Goal: Task Accomplishment & Management: Manage account settings

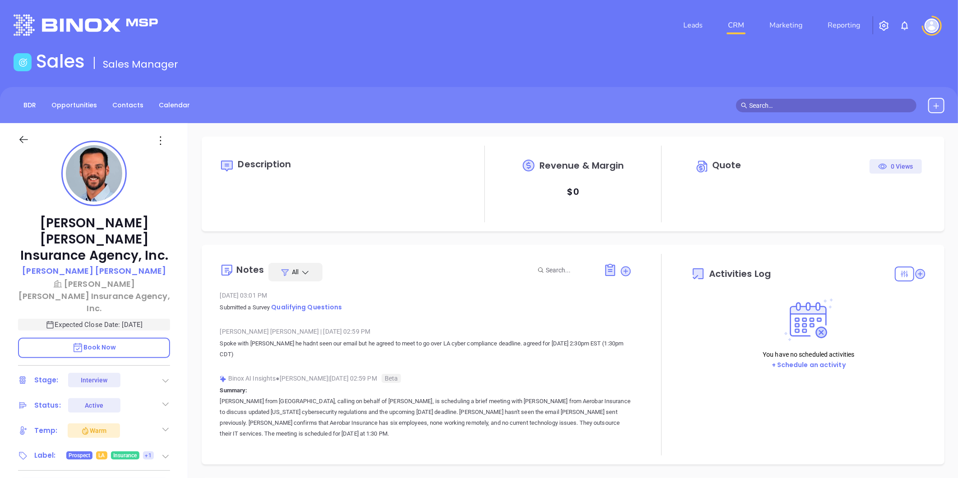
type input "[DATE]"
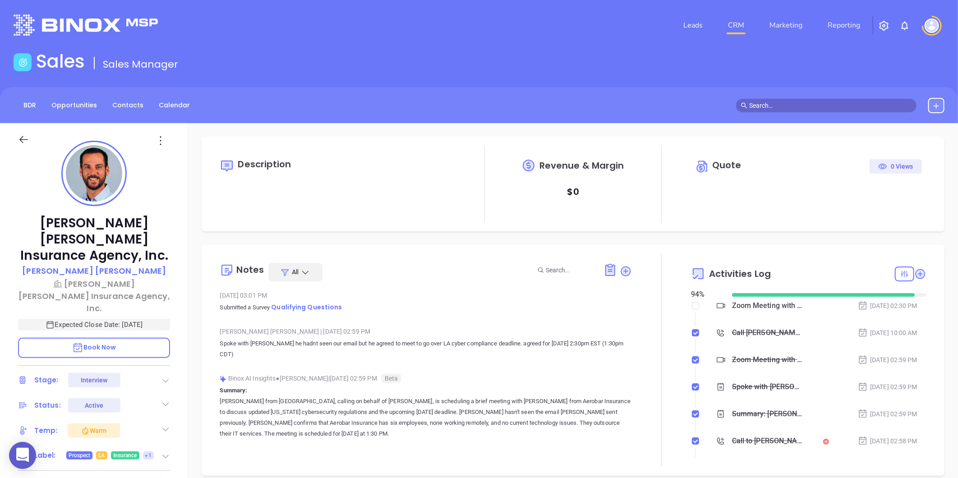
type input "[PERSON_NAME]"
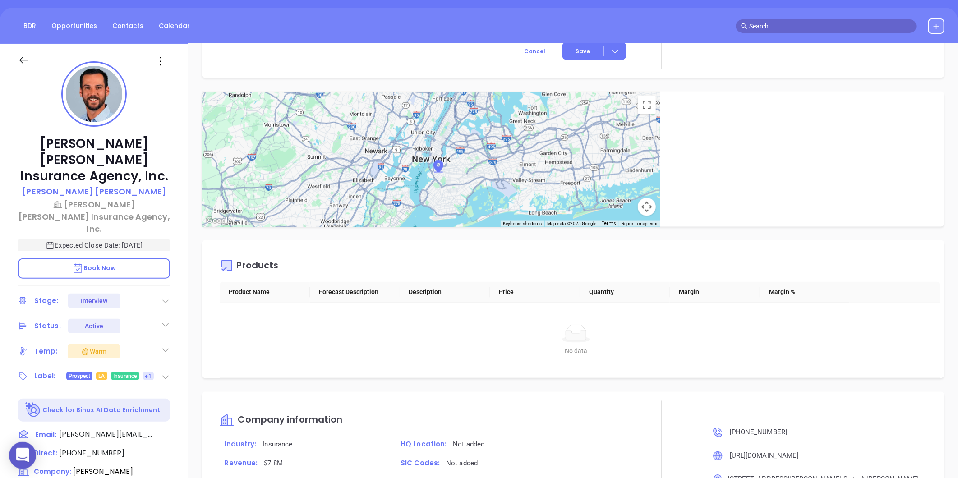
scroll to position [76, 0]
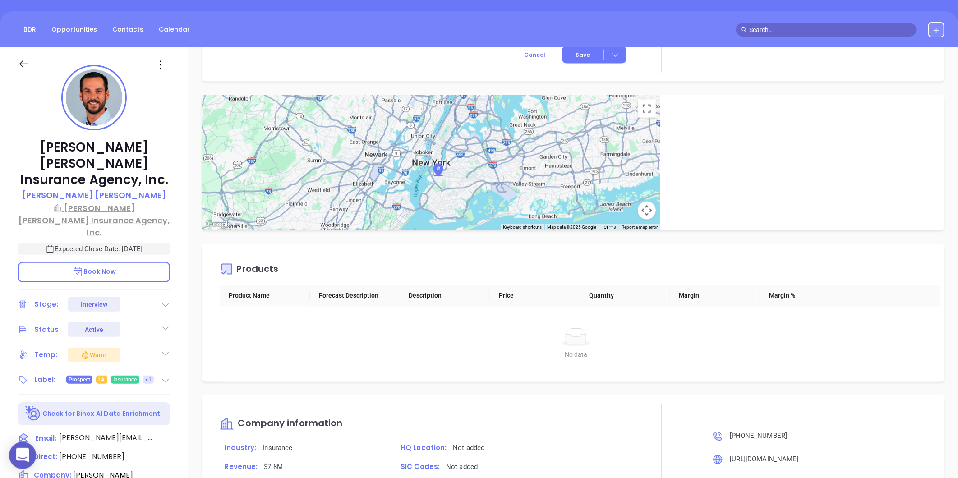
click at [96, 202] on p "[PERSON_NAME] [PERSON_NAME] Insurance Agency, Inc." at bounding box center [94, 220] width 152 height 37
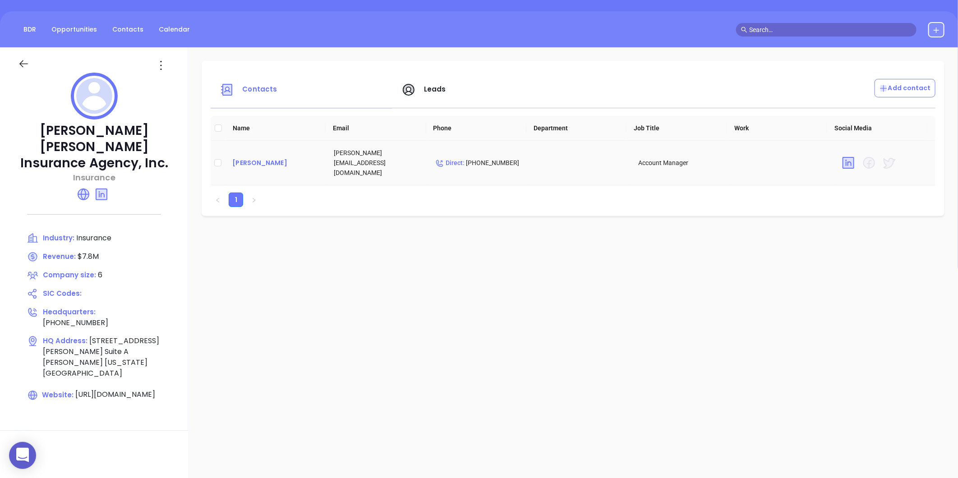
click at [244, 161] on div "[PERSON_NAME]" at bounding box center [275, 162] width 87 height 11
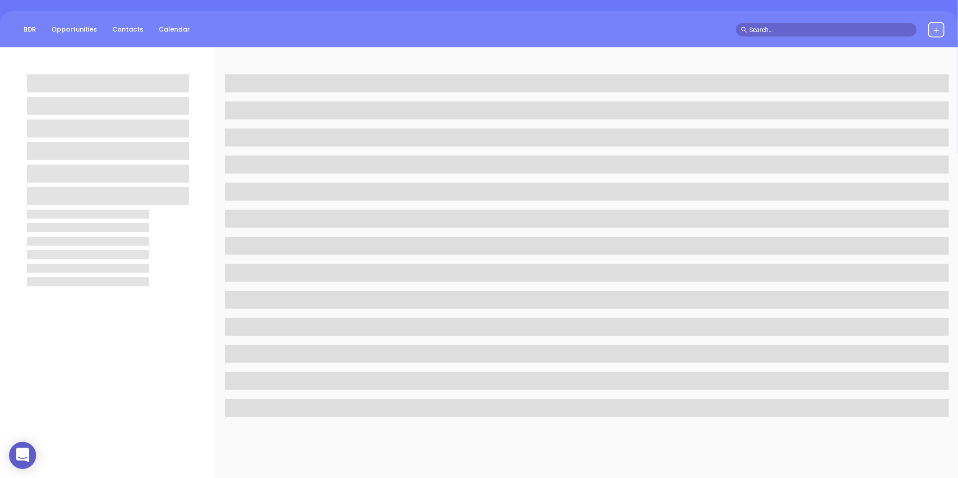
scroll to position [277, 0]
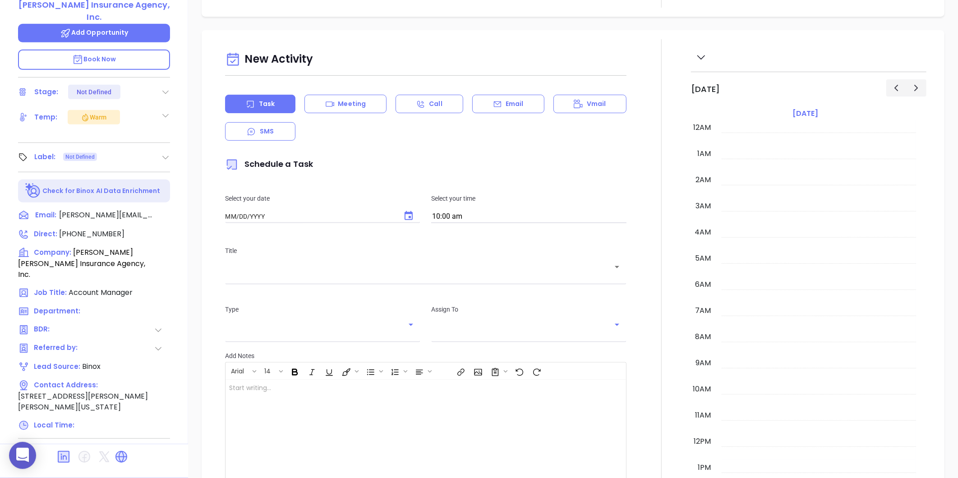
type input "[DATE]"
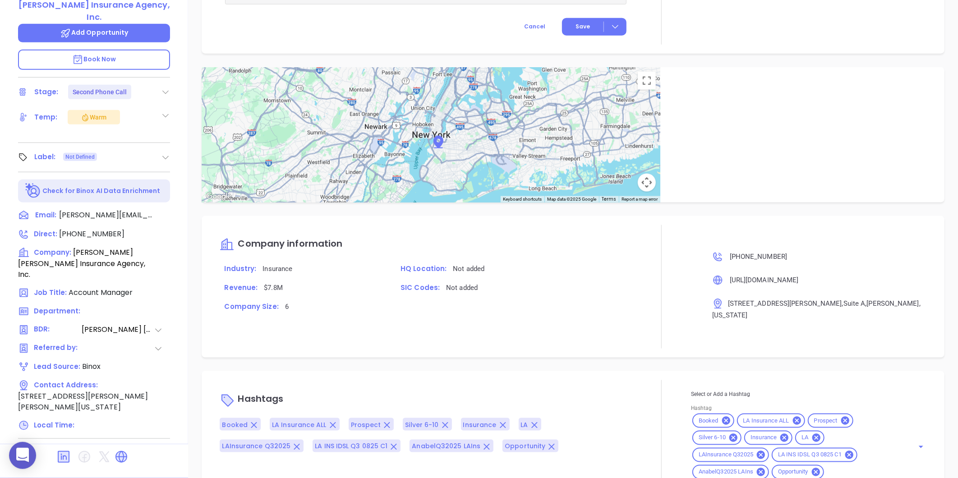
type input "[PERSON_NAME]"
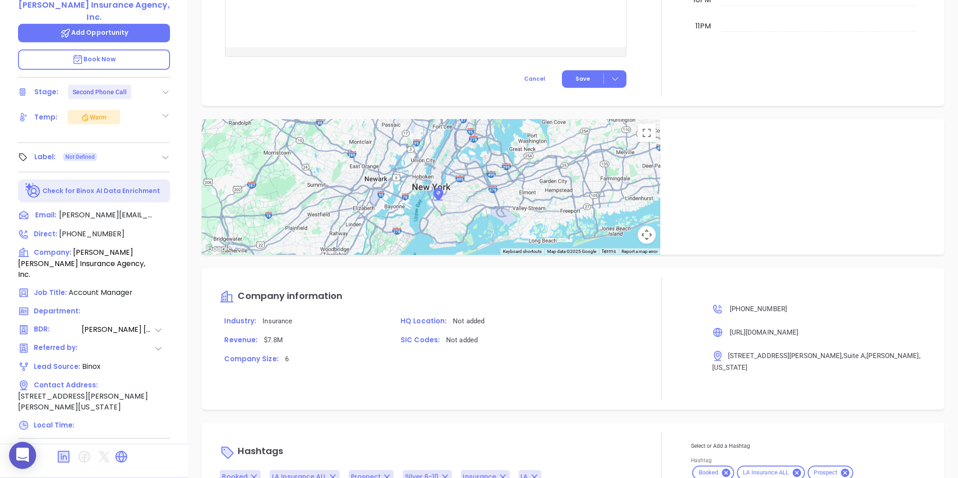
click at [164, 153] on icon at bounding box center [165, 157] width 9 height 9
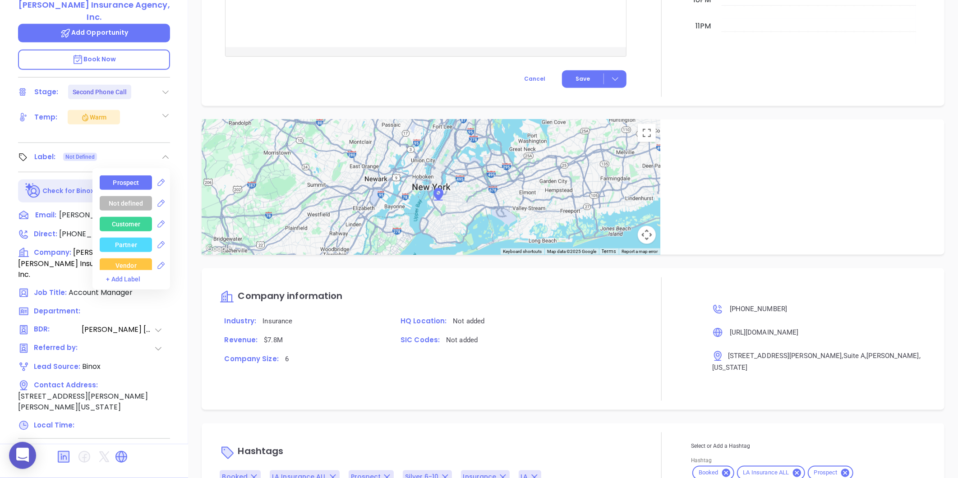
click at [131, 175] on div "Prospect" at bounding box center [126, 182] width 26 height 14
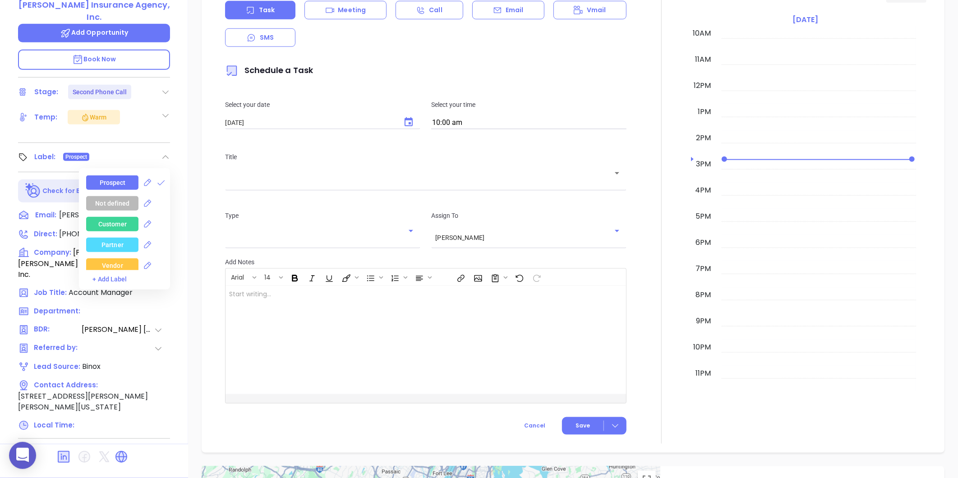
scroll to position [257, 0]
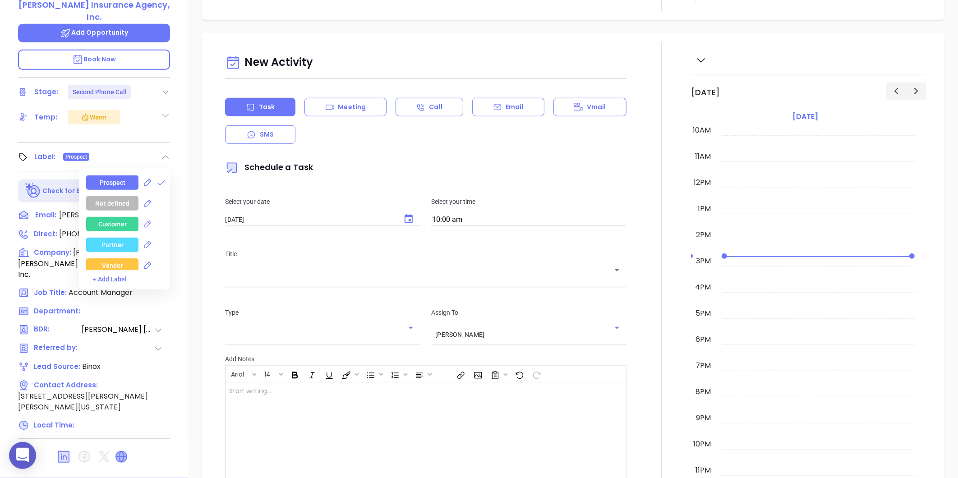
click at [118, 452] on icon at bounding box center [121, 457] width 11 height 11
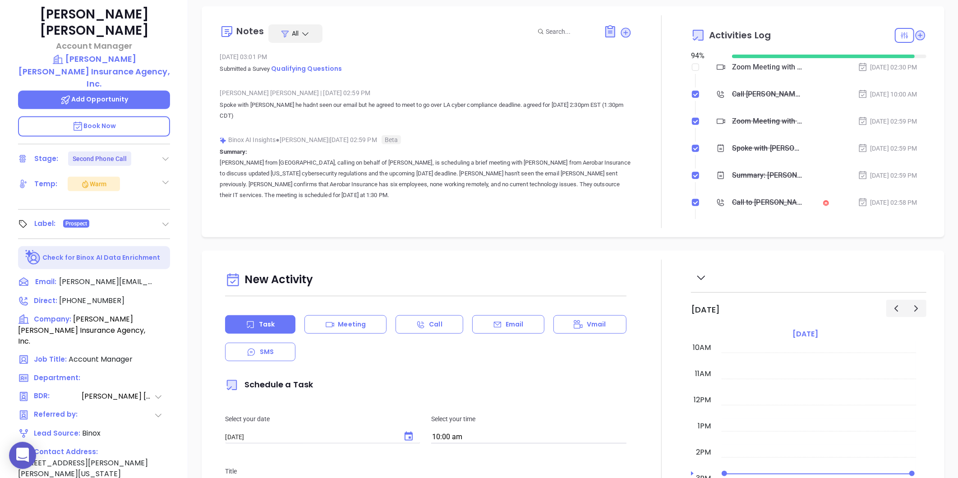
scroll to position [126, 0]
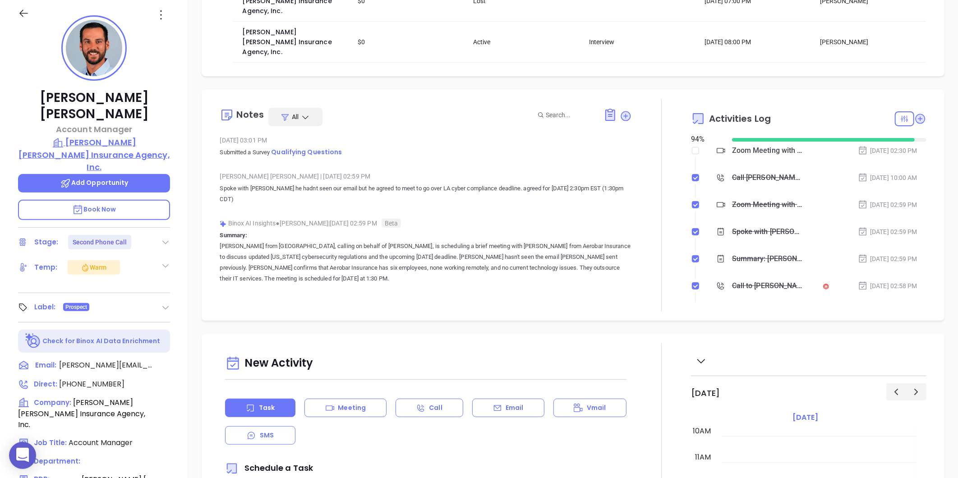
click at [81, 136] on p "[PERSON_NAME] [PERSON_NAME] Insurance Agency, Inc." at bounding box center [94, 154] width 152 height 37
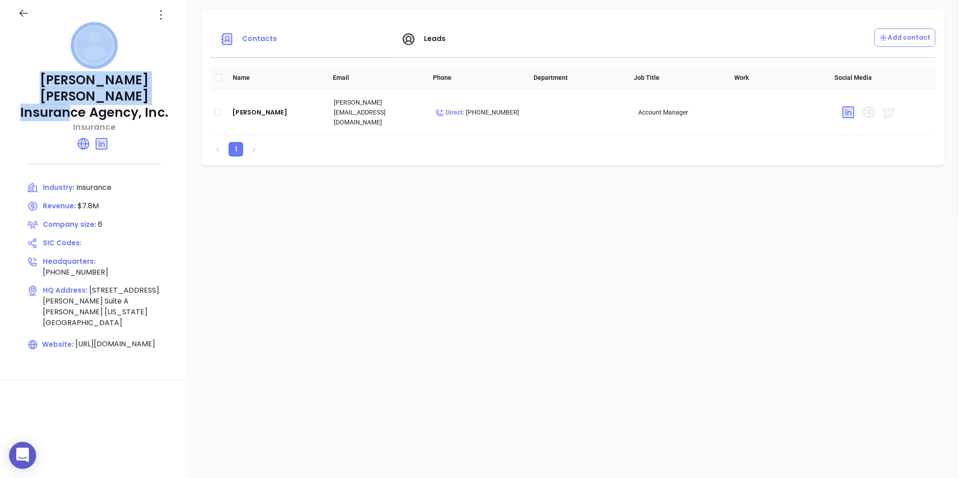
drag, startPoint x: 17, startPoint y: 71, endPoint x: 135, endPoint y: 99, distance: 121.5
click at [135, 99] on div "[PERSON_NAME] [PERSON_NAME] Insurance Agency, Inc. Insurance Industry: Insuranc…" at bounding box center [94, 188] width 188 height 383
click at [37, 93] on p "[PERSON_NAME] [PERSON_NAME] Insurance Agency, Inc." at bounding box center [94, 96] width 152 height 49
click at [23, 78] on p "[PERSON_NAME] [PERSON_NAME] Insurance Agency, Inc." at bounding box center [94, 96] width 152 height 49
drag, startPoint x: 21, startPoint y: 78, endPoint x: 135, endPoint y: 97, distance: 115.7
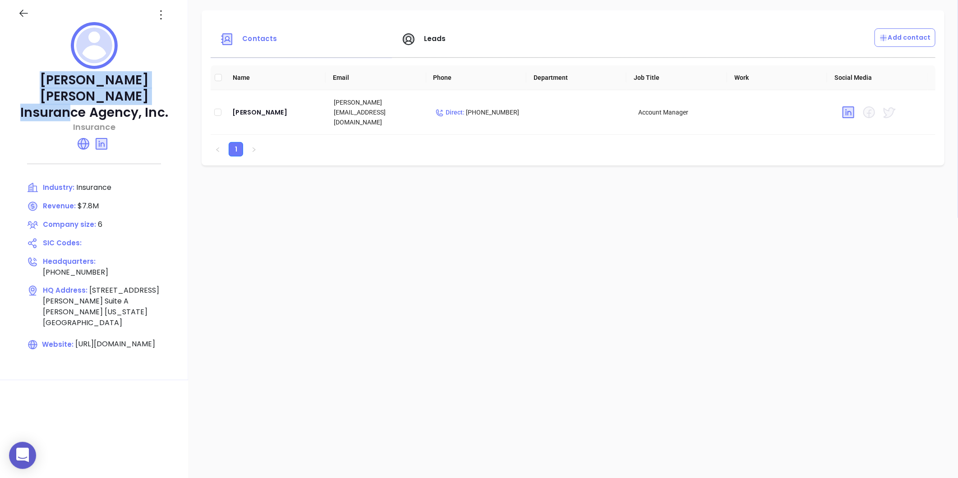
click at [135, 97] on p "[PERSON_NAME] [PERSON_NAME] Insurance Agency, Inc." at bounding box center [94, 96] width 152 height 49
copy p "[PERSON_NAME] [PERSON_NAME] Insurance Agency, Inc."
click at [241, 110] on div "[PERSON_NAME]" at bounding box center [275, 112] width 87 height 11
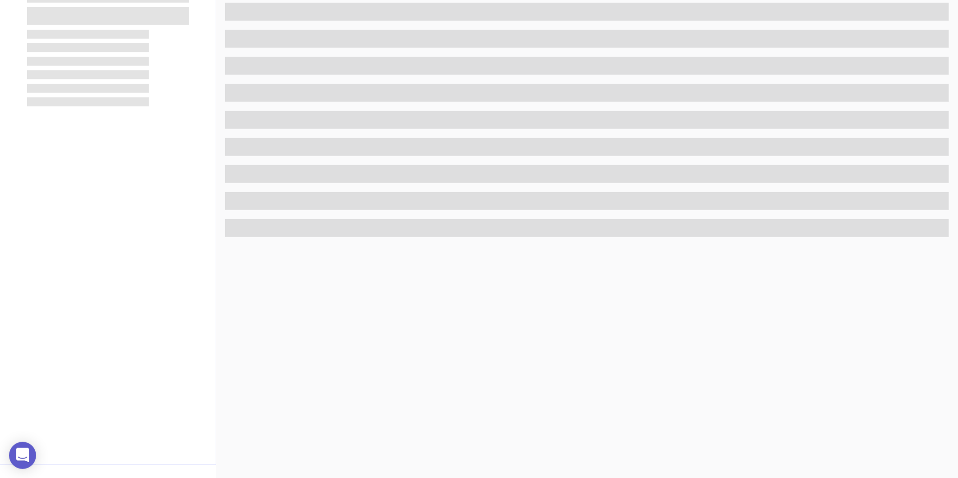
scroll to position [277, 0]
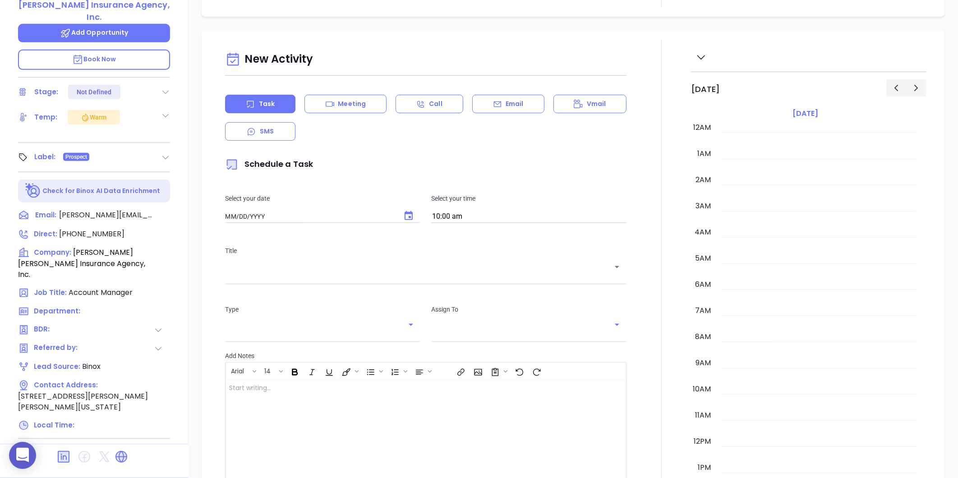
type input "[DATE]"
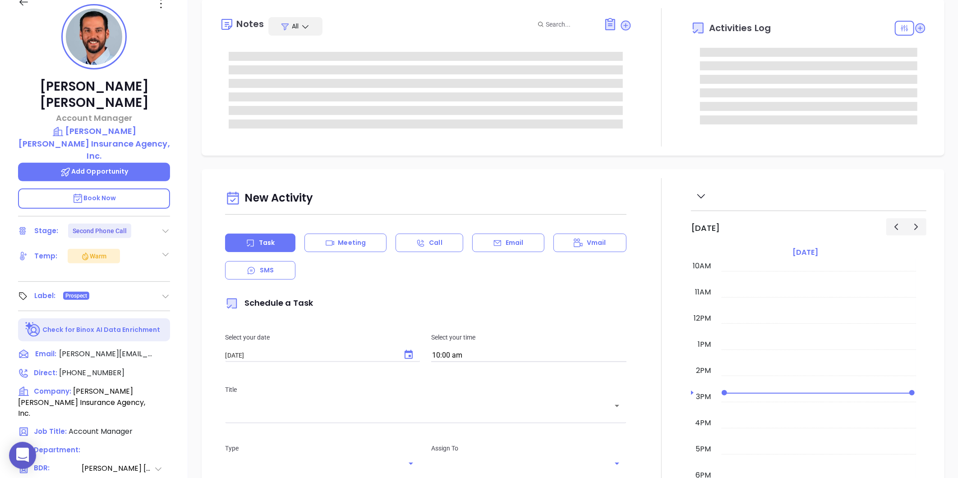
scroll to position [126, 0]
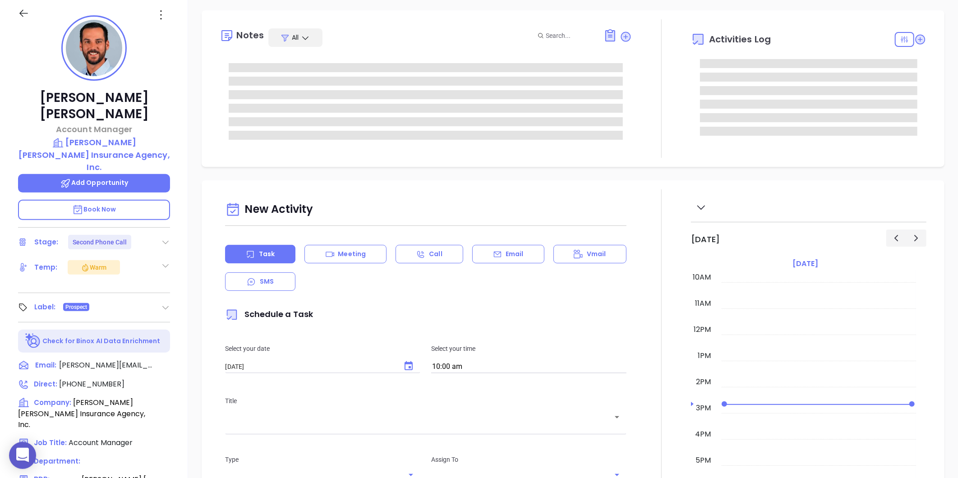
type input "[PERSON_NAME]"
click at [161, 10] on icon at bounding box center [161, 14] width 1 height 9
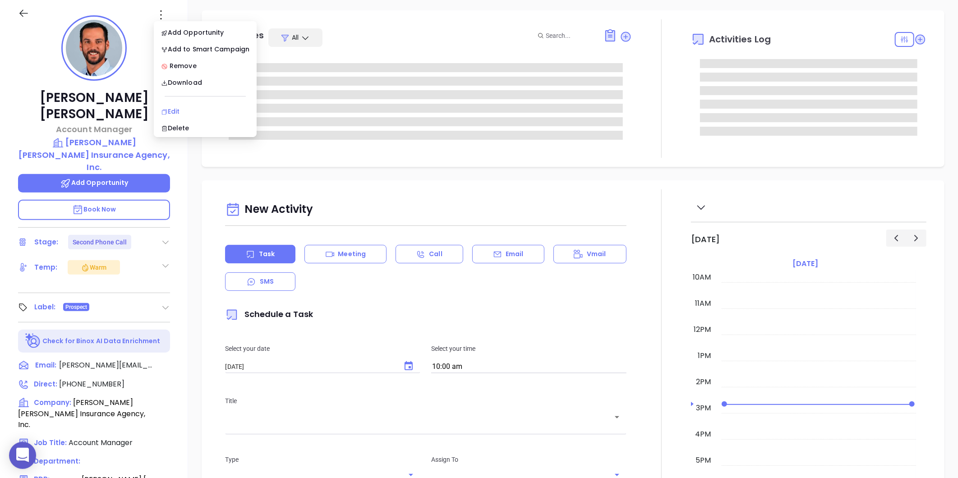
click at [164, 107] on div "Edit" at bounding box center [205, 111] width 88 height 10
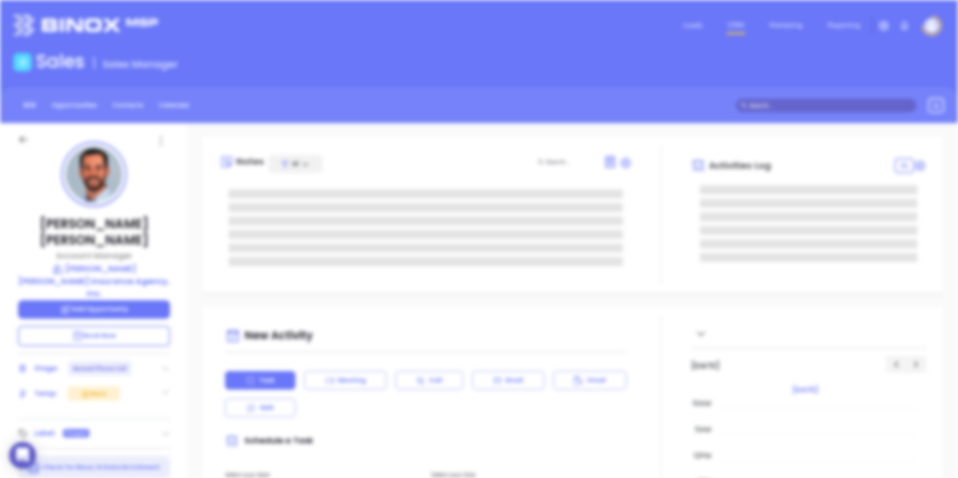
scroll to position [0, 0]
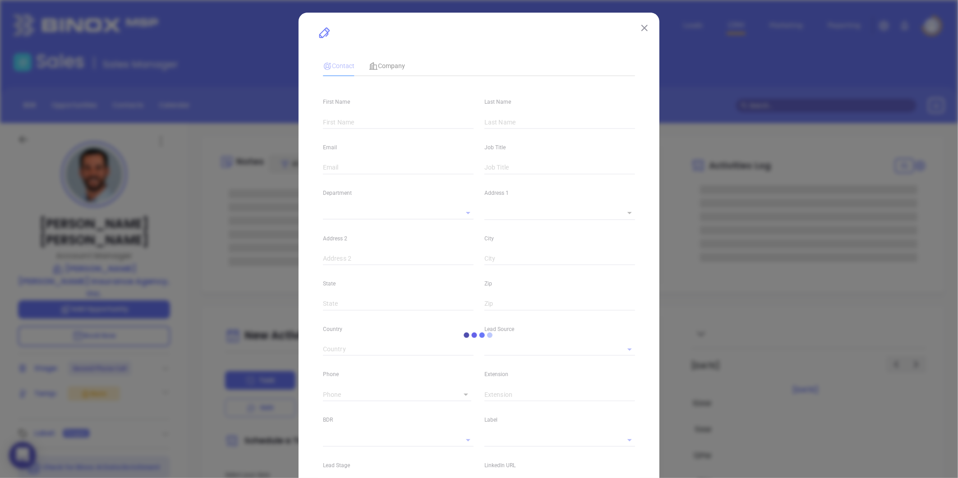
type input "[PERSON_NAME]"
type input "[PERSON_NAME][EMAIL_ADDRESS][DOMAIN_NAME]"
type input "Account Manager"
type textarea "[STREET_ADDRESS][PERSON_NAME]"
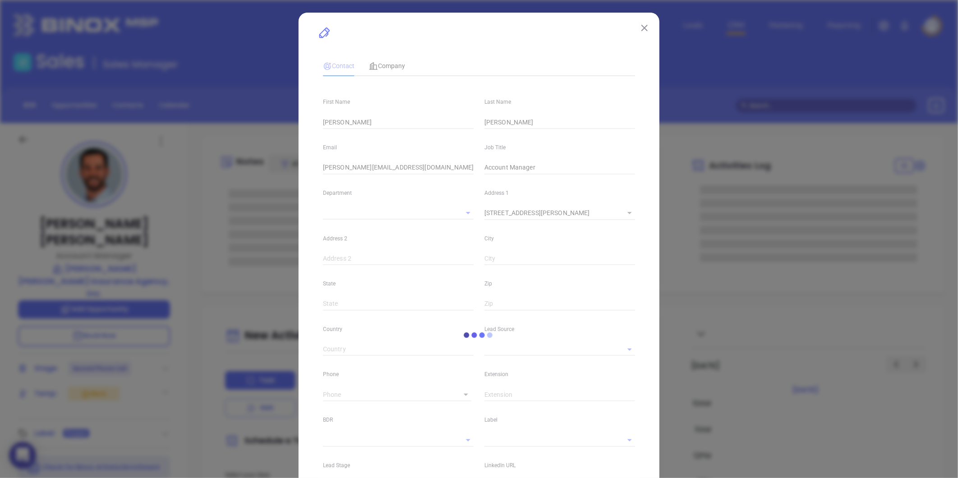
type input "1"
type input "Suite A"
type input "[PERSON_NAME]"
type input "[US_STATE]"
type input "[GEOGRAPHIC_DATA]"
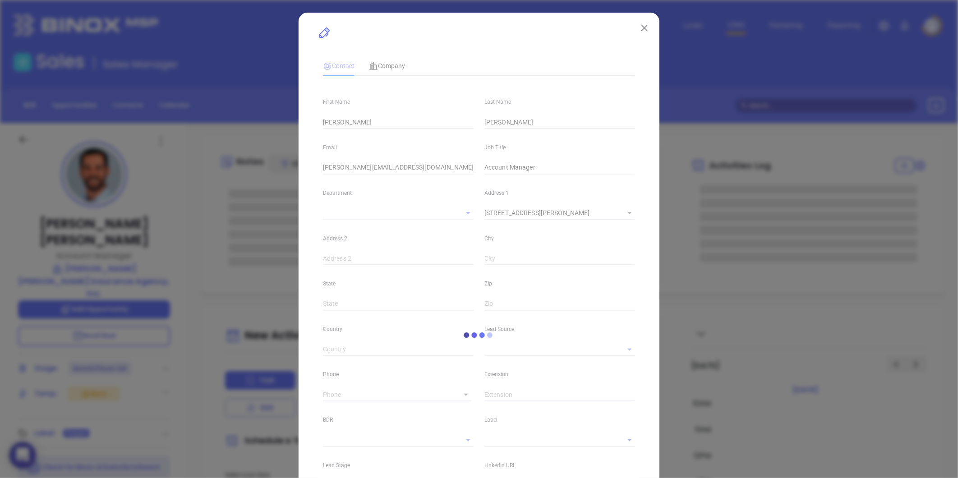
type input "[DOMAIN_NAME][URL][PERSON_NAME]"
type input "Binox"
type input "[PERSON_NAME]"
type input "Second Phone Call"
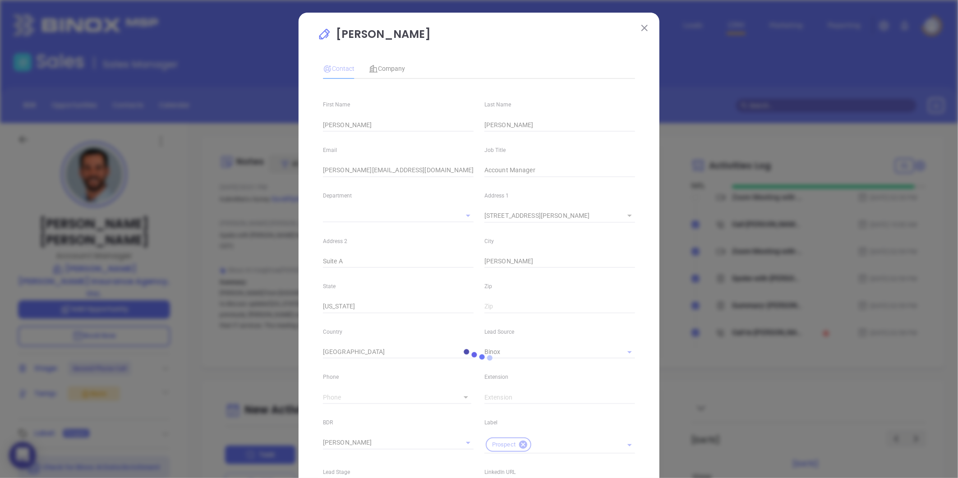
scroll to position [152, 0]
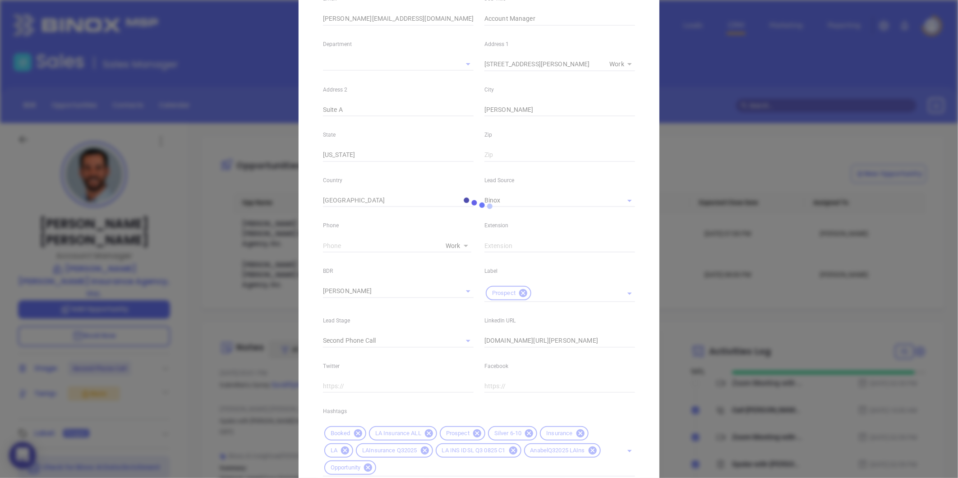
type input "1"
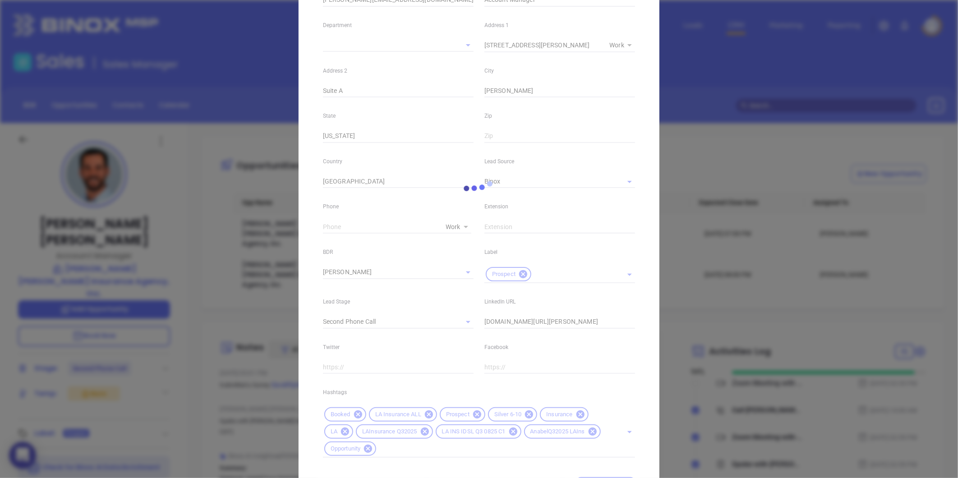
scroll to position [218, 0]
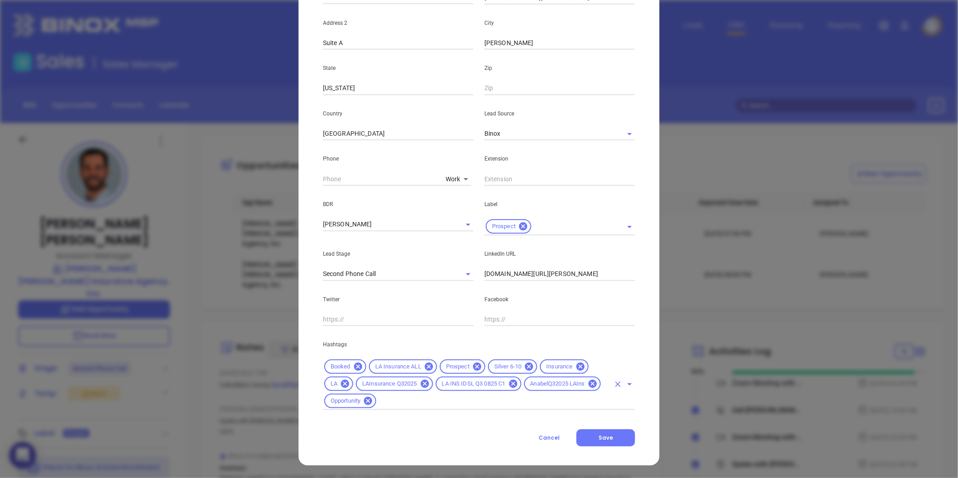
click at [391, 404] on input "text" at bounding box center [494, 401] width 232 height 11
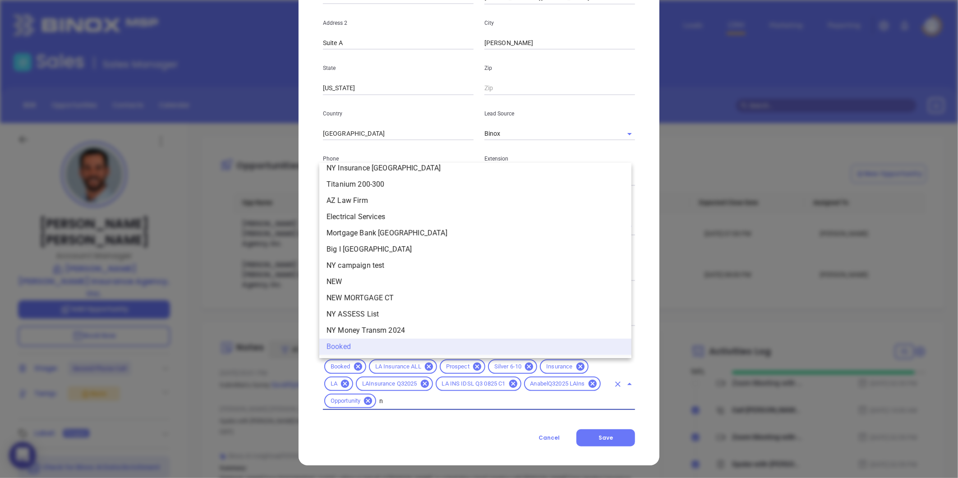
scroll to position [0, 0]
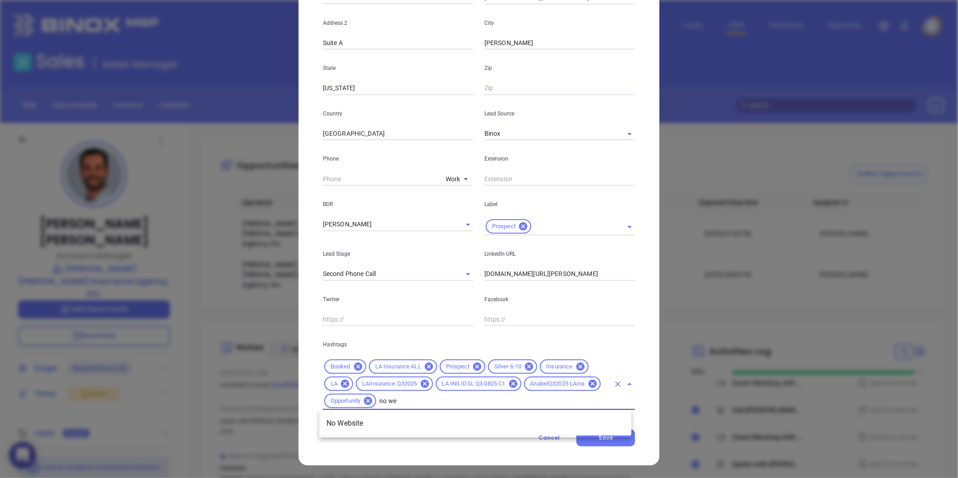
type input "no web"
click at [383, 421] on li "No Website" at bounding box center [475, 423] width 312 height 16
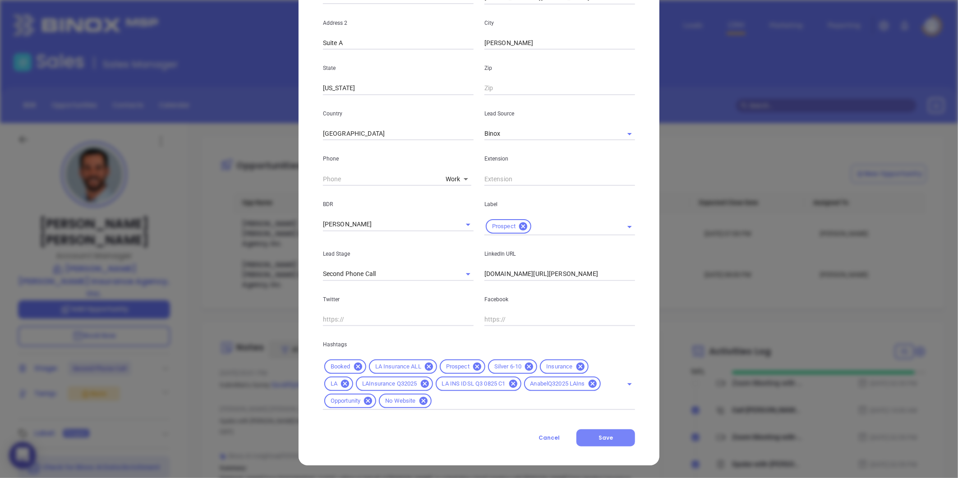
click at [610, 440] on button "Save" at bounding box center [606, 437] width 59 height 17
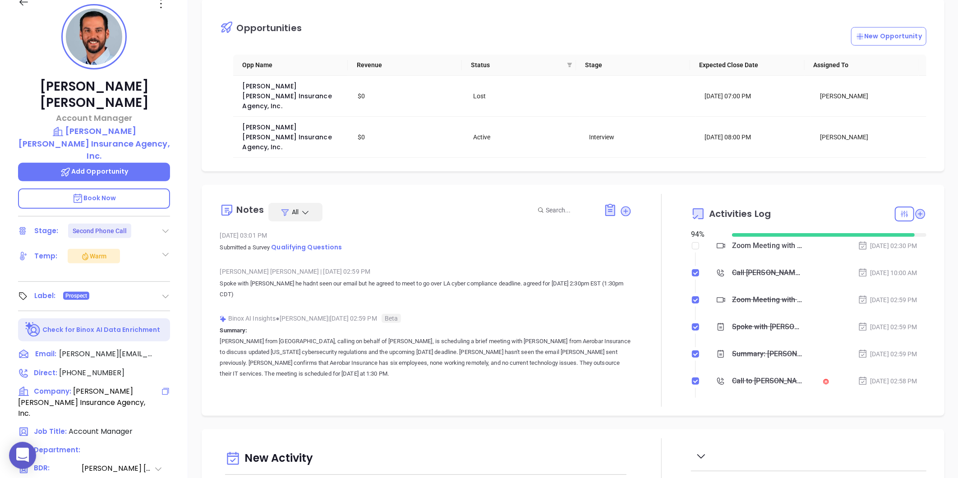
scroll to position [126, 0]
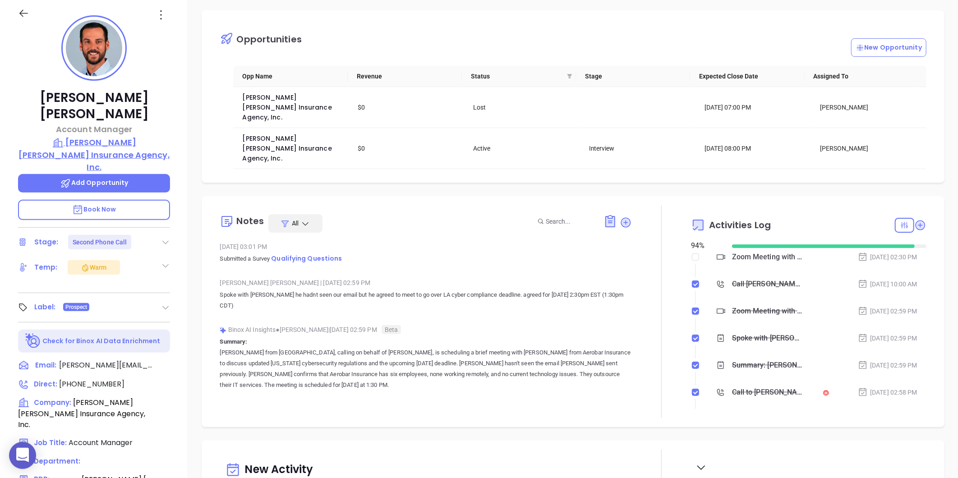
click at [86, 136] on p "[PERSON_NAME] [PERSON_NAME] Insurance Agency, Inc." at bounding box center [94, 154] width 152 height 37
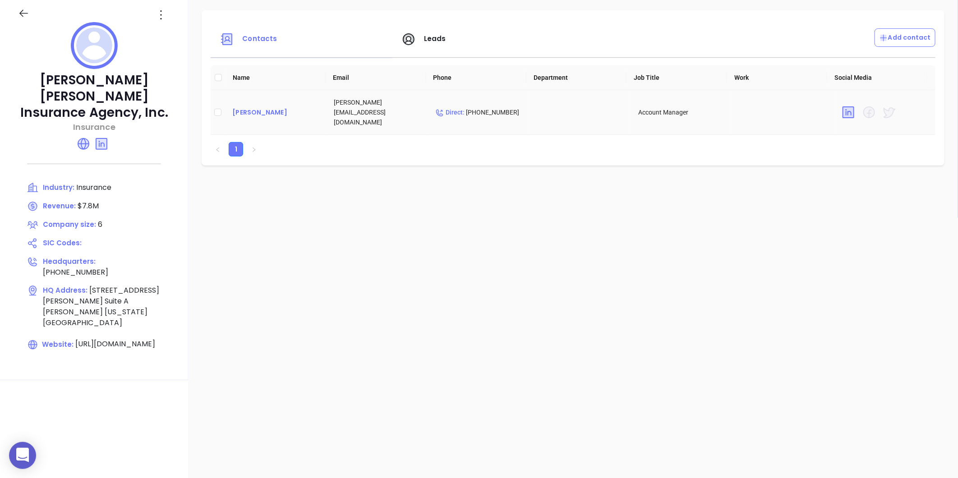
click at [259, 109] on div "[PERSON_NAME]" at bounding box center [275, 112] width 87 height 11
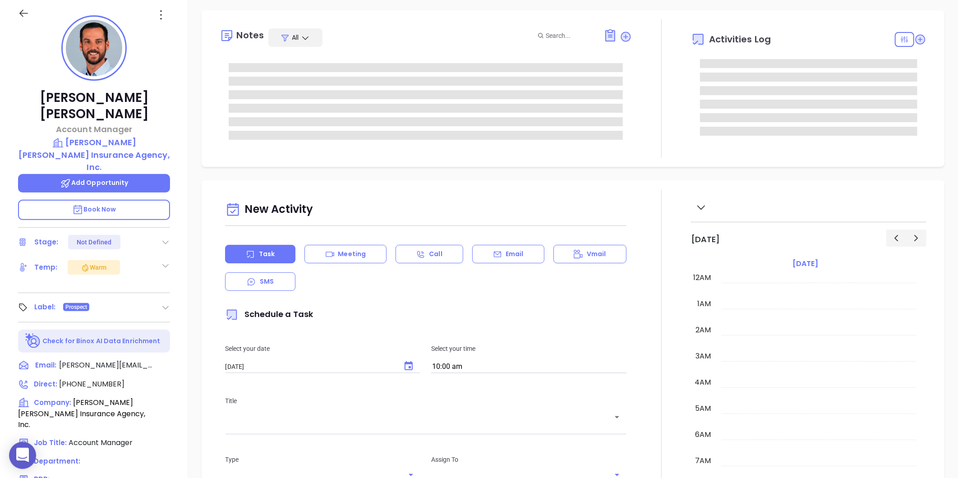
scroll to position [262, 0]
type input "[PERSON_NAME]"
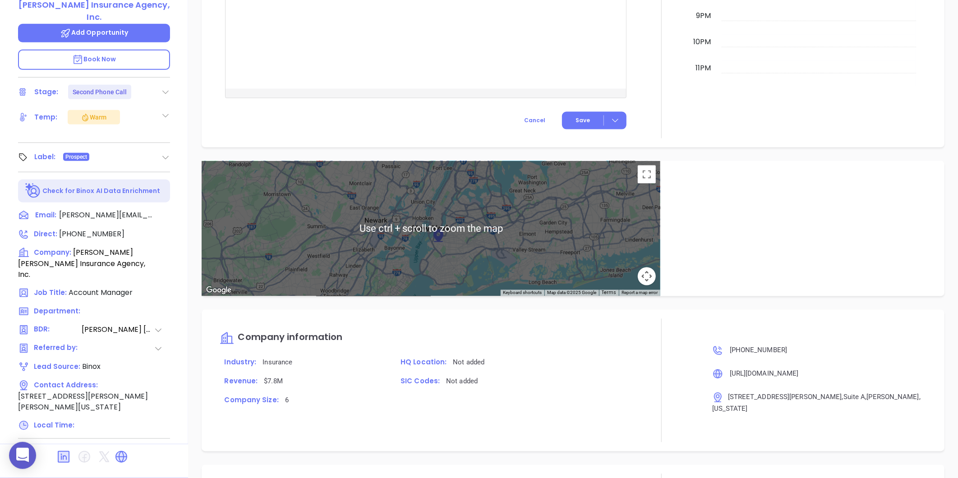
scroll to position [507, 0]
